Goal: Find specific page/section: Find specific page/section

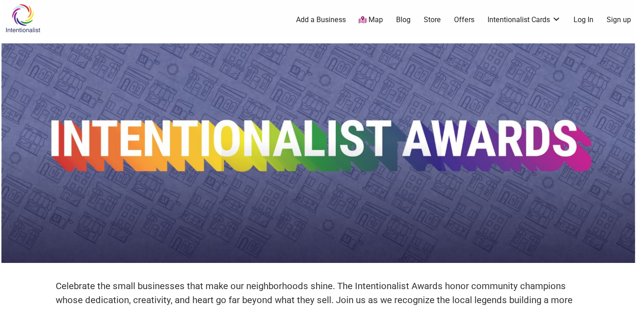
click at [372, 24] on link "Map" at bounding box center [370, 20] width 24 height 10
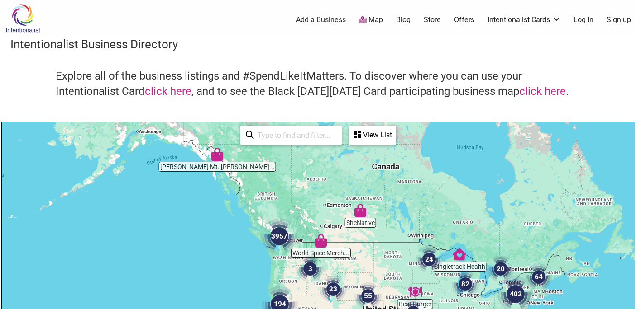
click at [296, 139] on input "search" at bounding box center [295, 136] width 82 height 18
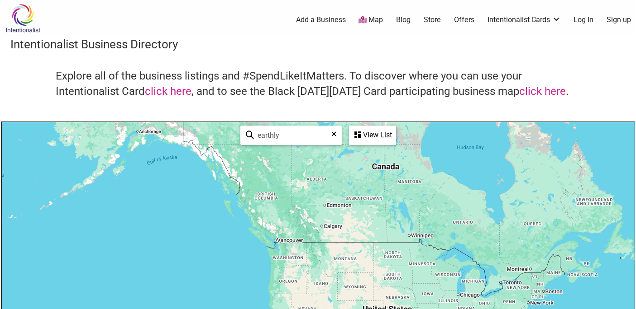
type input "earthly"
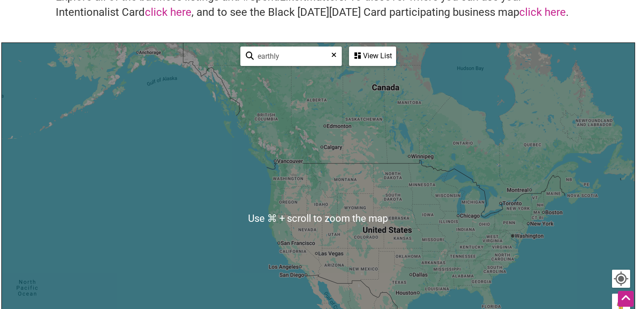
scroll to position [162, 0]
